Goal: Task Accomplishment & Management: Complete application form

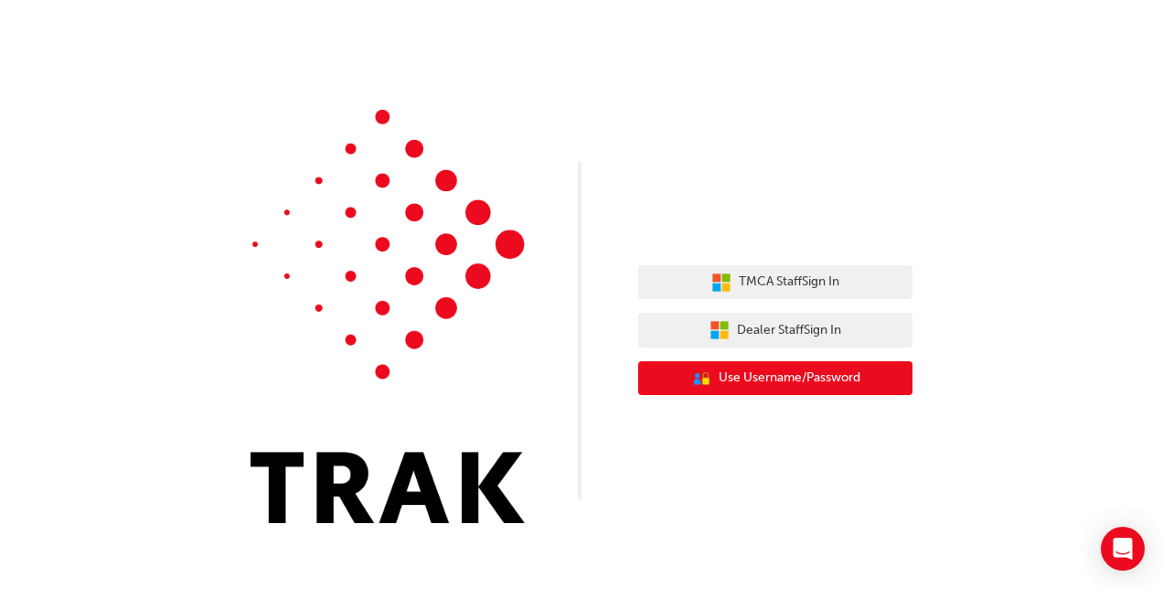
click at [838, 377] on span "Use Username/Password" at bounding box center [790, 378] width 142 height 21
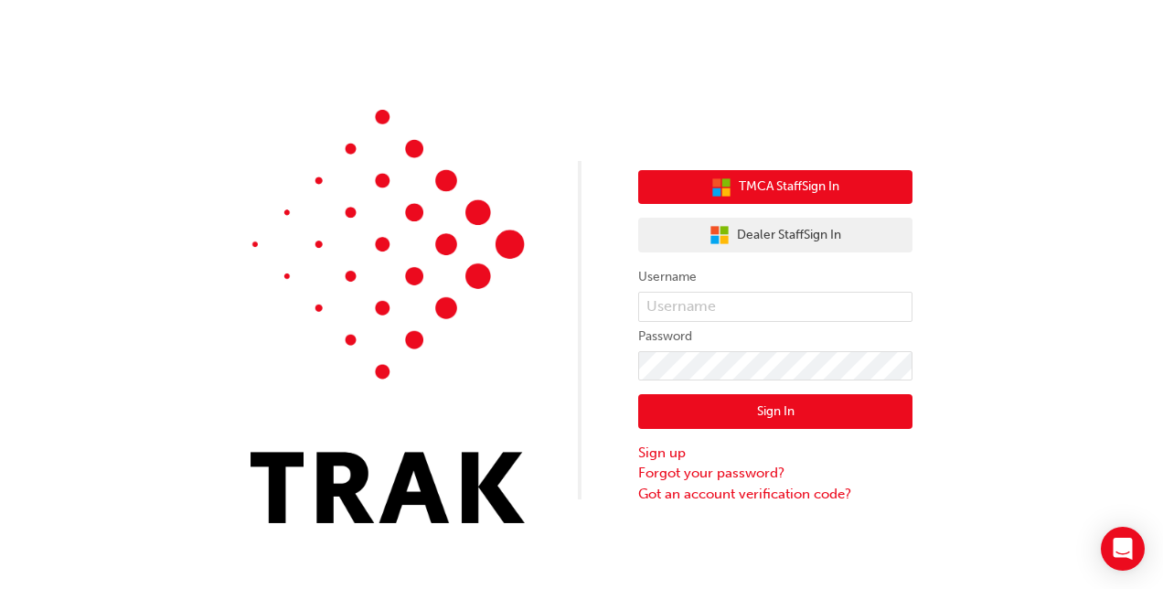
click at [841, 177] on button "TMCA Staff Sign In" at bounding box center [775, 187] width 274 height 35
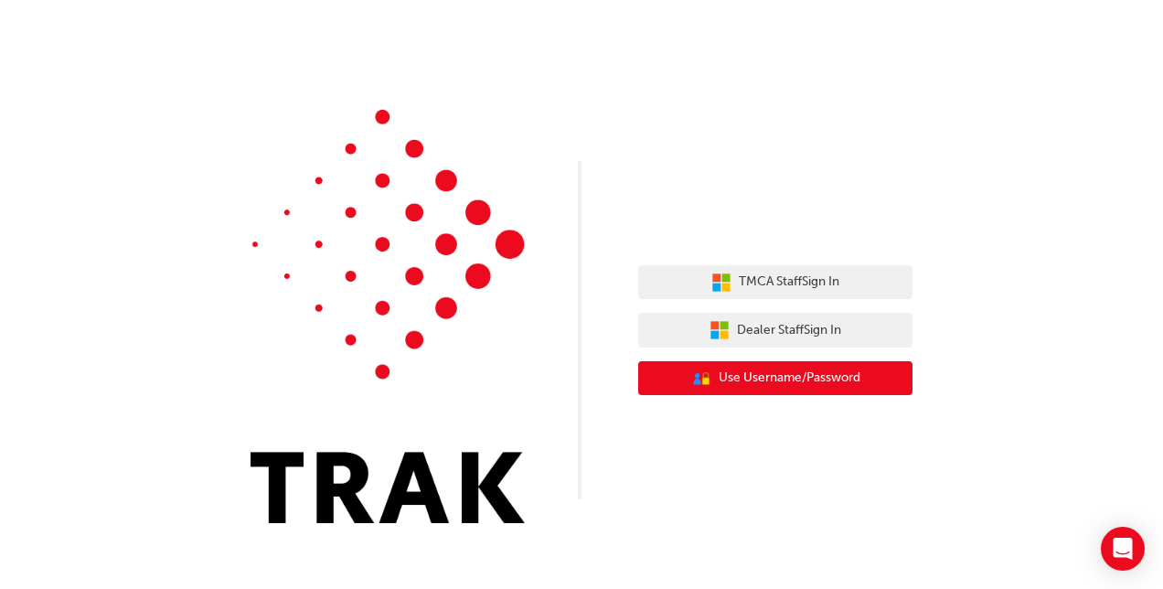
click at [776, 388] on span "Use Username/Password" at bounding box center [790, 378] width 142 height 21
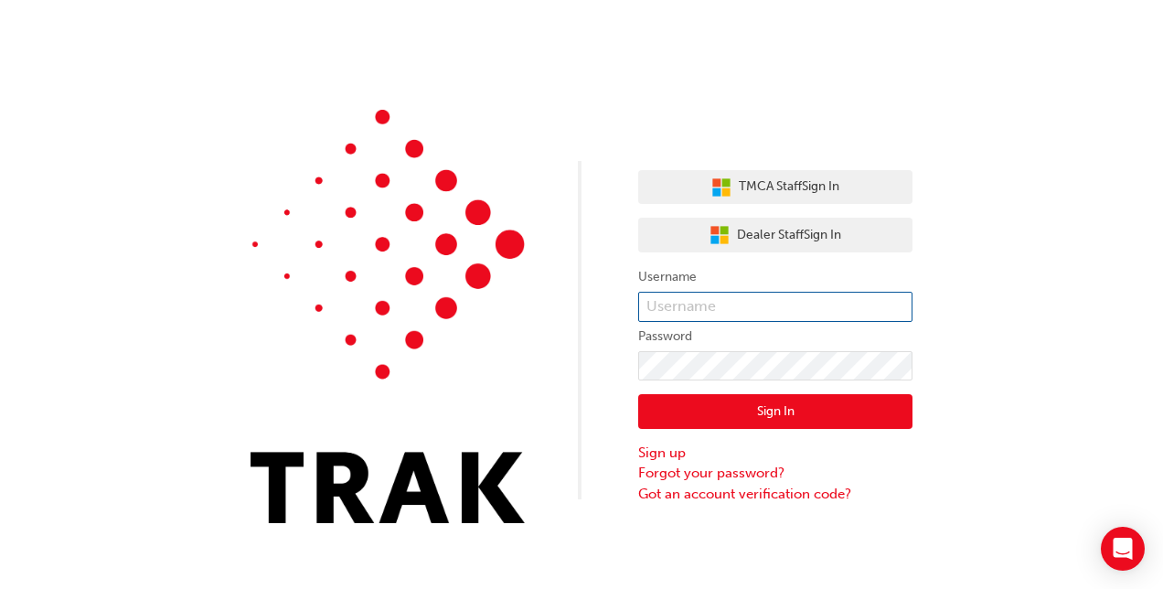
click at [778, 305] on input "text" at bounding box center [775, 307] width 274 height 31
click at [679, 452] on link "Sign up" at bounding box center [775, 453] width 274 height 21
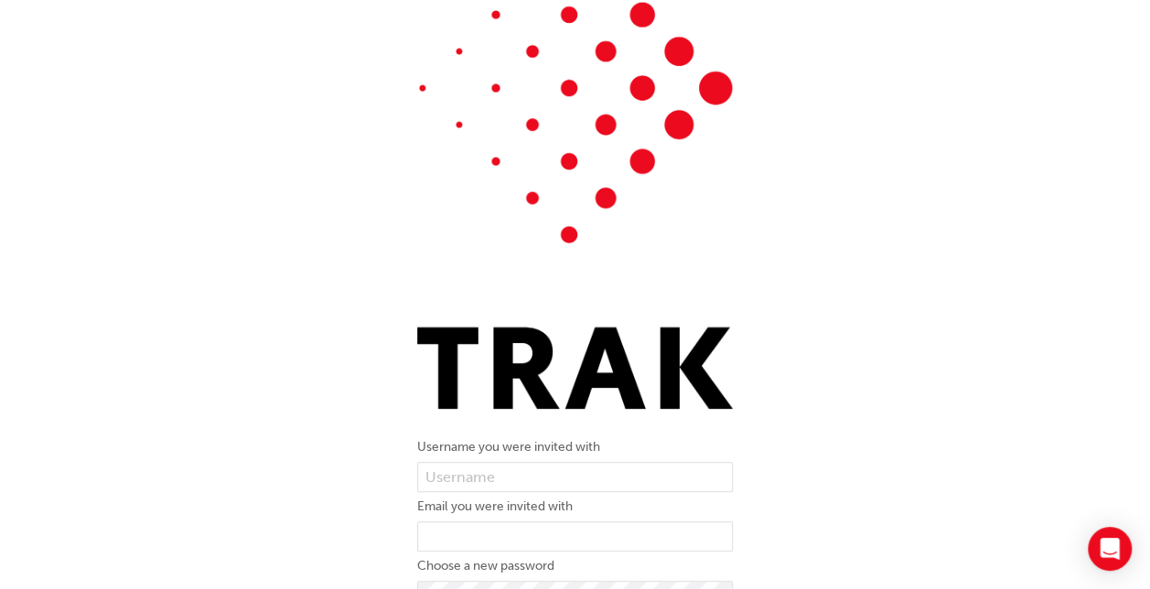
scroll to position [296, 0]
